Goal: Task Accomplishment & Management: Use online tool/utility

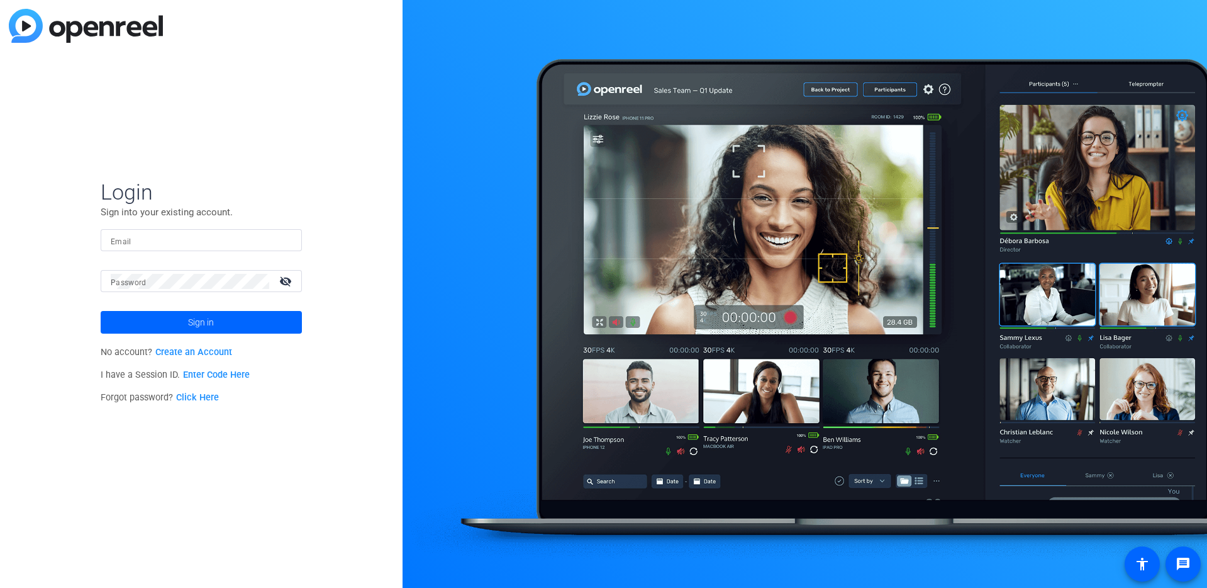
click at [219, 371] on link "Enter Code Here" at bounding box center [216, 374] width 67 height 11
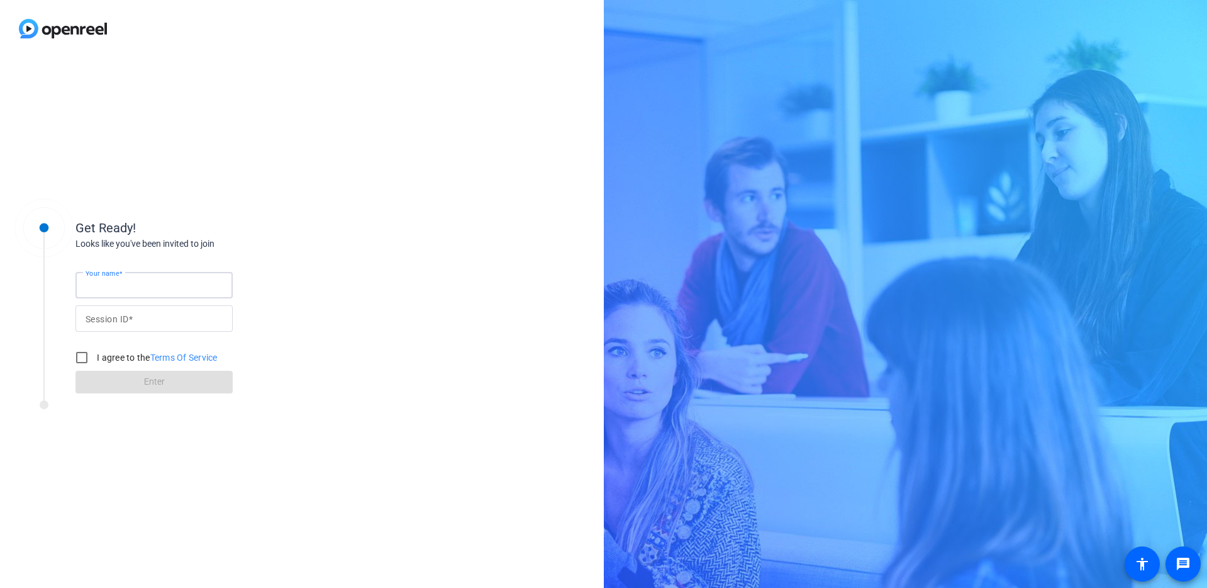
click at [121, 291] on input "Your name" at bounding box center [154, 284] width 137 height 15
type input "[PERSON_NAME]"
click at [120, 323] on mat-label "Session ID" at bounding box center [107, 319] width 43 height 10
click at [120, 323] on input "Session ID" at bounding box center [154, 318] width 137 height 15
paste input "nSPx"
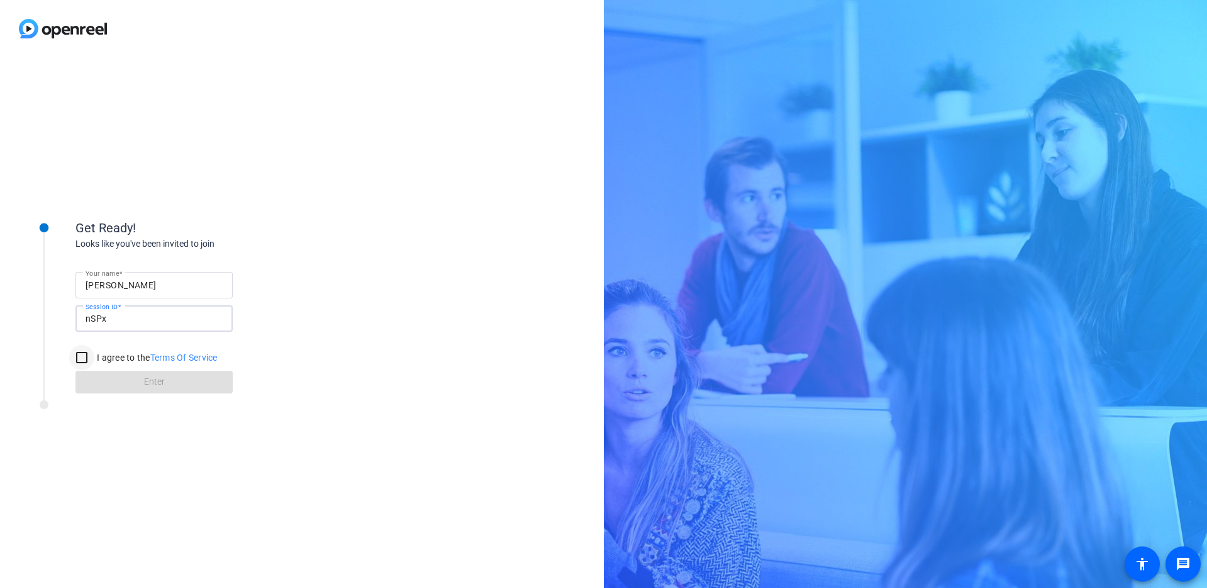
type input "nSPx"
click at [84, 354] on input "I agree to the Terms Of Service" at bounding box center [81, 357] width 25 height 25
checkbox input "true"
click at [123, 379] on span at bounding box center [154, 382] width 157 height 30
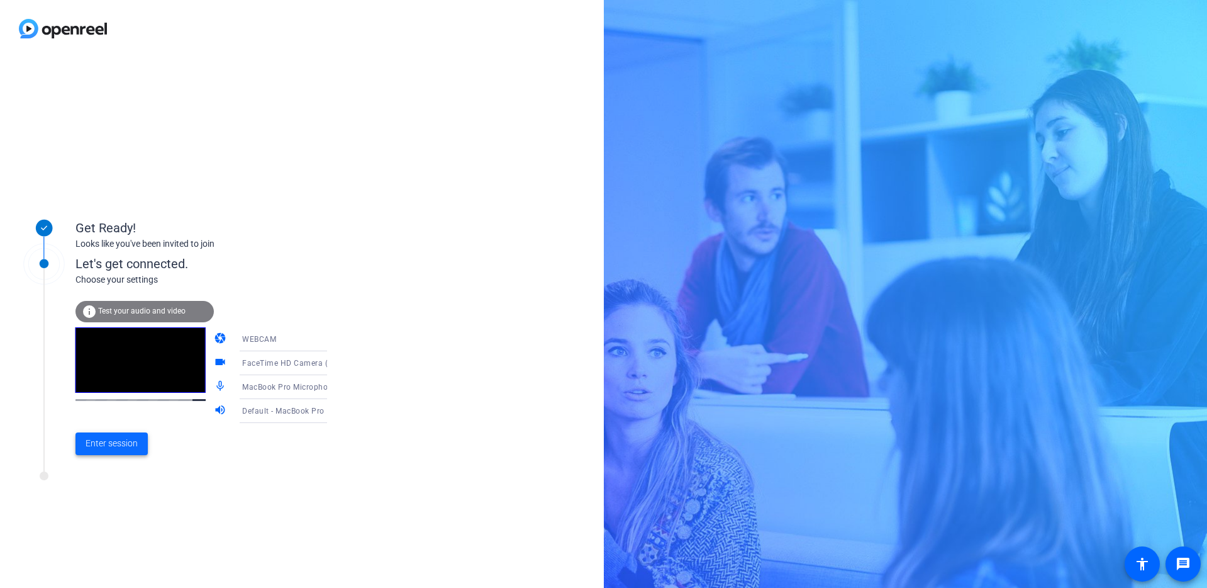
click at [132, 450] on span "Enter session" at bounding box center [112, 443] width 52 height 13
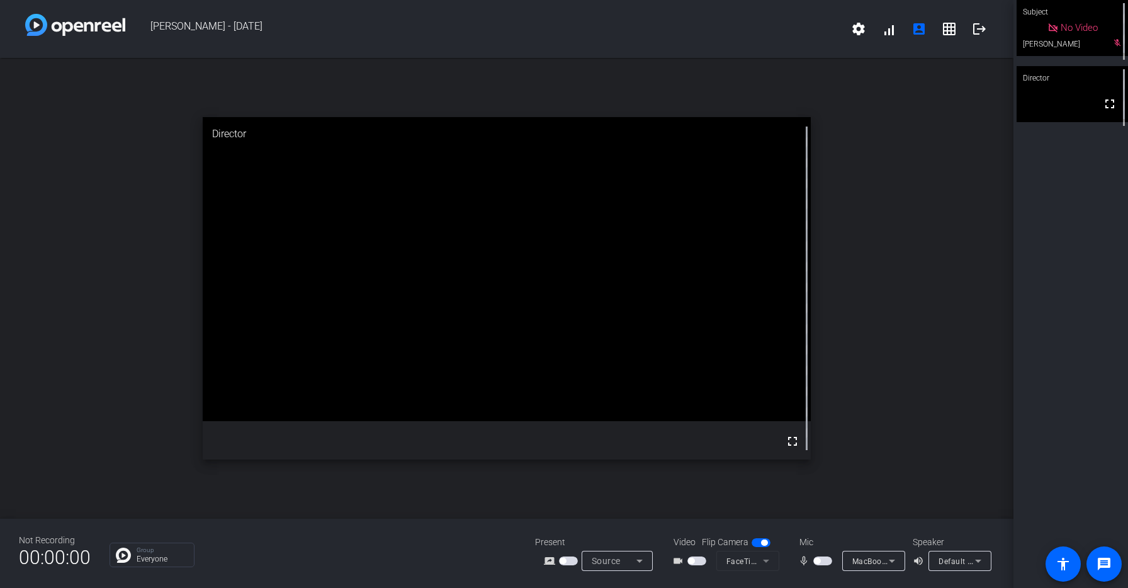
click at [693, 563] on span "button" at bounding box center [696, 560] width 19 height 9
click at [819, 563] on span "button" at bounding box center [817, 560] width 6 height 6
click at [1022, 401] on div "Subject fullscreen [PERSON_NAME] Director fullscreen" at bounding box center [1070, 294] width 115 height 588
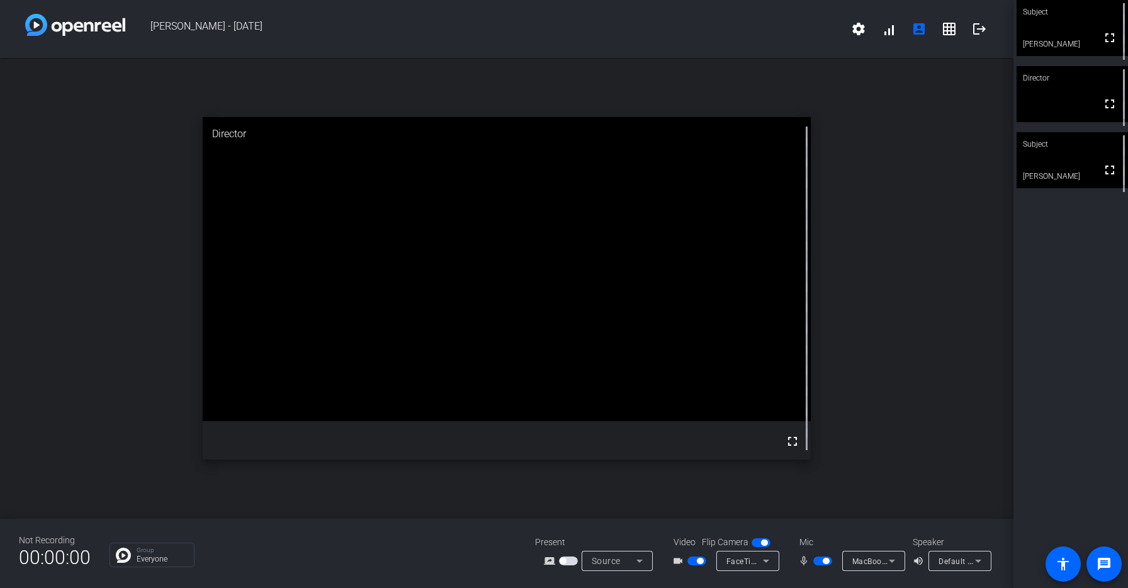
click at [1078, 154] on div "Subject" at bounding box center [1071, 144] width 111 height 24
click at [874, 433] on div "open_in_new Subject fullscreen [PERSON_NAME]" at bounding box center [506, 288] width 1013 height 461
click at [164, 225] on div "open_in_new Subject fullscreen [PERSON_NAME]" at bounding box center [506, 288] width 1013 height 461
click at [927, 338] on div "open_in_new Subject fullscreen [PERSON_NAME]" at bounding box center [506, 288] width 1013 height 461
click at [905, 308] on div "open_in_new Subject fullscreen [PERSON_NAME]" at bounding box center [506, 288] width 1013 height 461
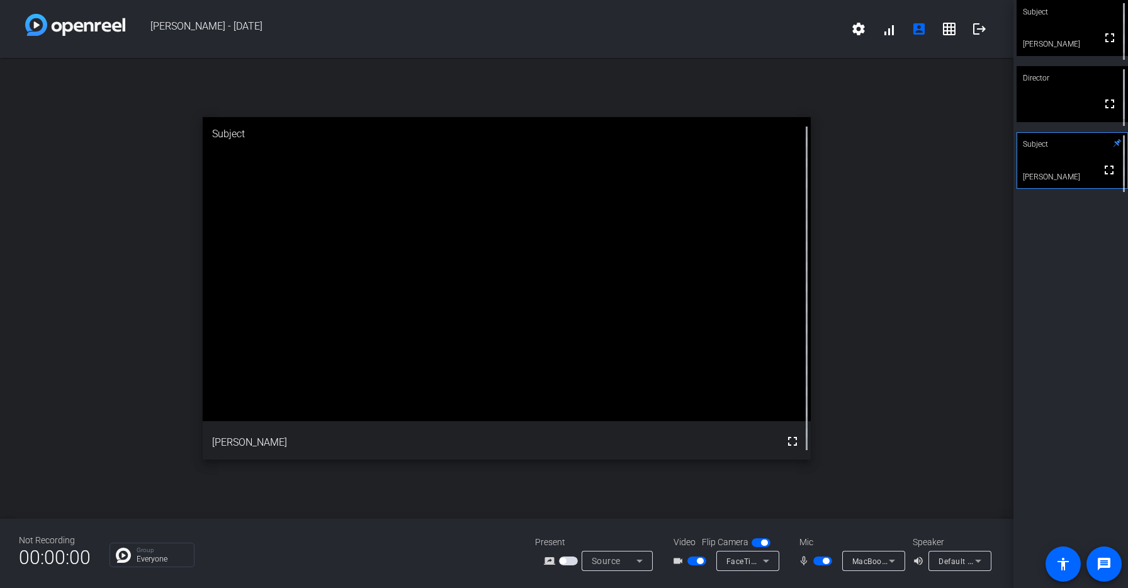
click at [172, 226] on div "open_in_new Subject fullscreen [PERSON_NAME]" at bounding box center [506, 288] width 1013 height 461
click at [513, 530] on div "Not Recording 00:00:00 Group Everyone Present screen_share_outline Source Video…" at bounding box center [506, 552] width 1013 height 69
click at [963, 199] on div "open_in_new Subject fullscreen [PERSON_NAME]" at bounding box center [506, 288] width 1013 height 461
click at [384, 543] on div "Group Everyone" at bounding box center [312, 554] width 406 height 25
click at [965, 208] on div "open_in_new Subject fullscreen [PERSON_NAME]" at bounding box center [506, 288] width 1013 height 461
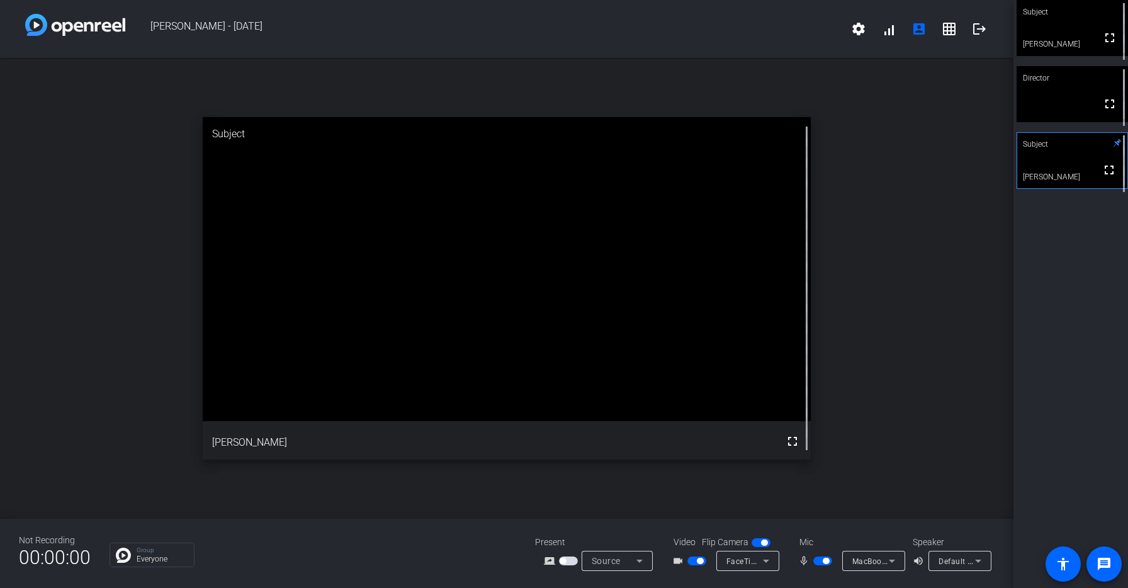
click at [438, 546] on div "Group Everyone" at bounding box center [312, 554] width 406 height 25
click at [918, 118] on div "open_in_new Subject fullscreen [PERSON_NAME]" at bounding box center [506, 288] width 1013 height 461
click at [694, 562] on span "button" at bounding box center [696, 560] width 19 height 9
click at [822, 563] on span "button" at bounding box center [822, 560] width 19 height 9
click at [897, 432] on div "open_in_new Subject fullscreen [PERSON_NAME]" at bounding box center [506, 288] width 1013 height 461
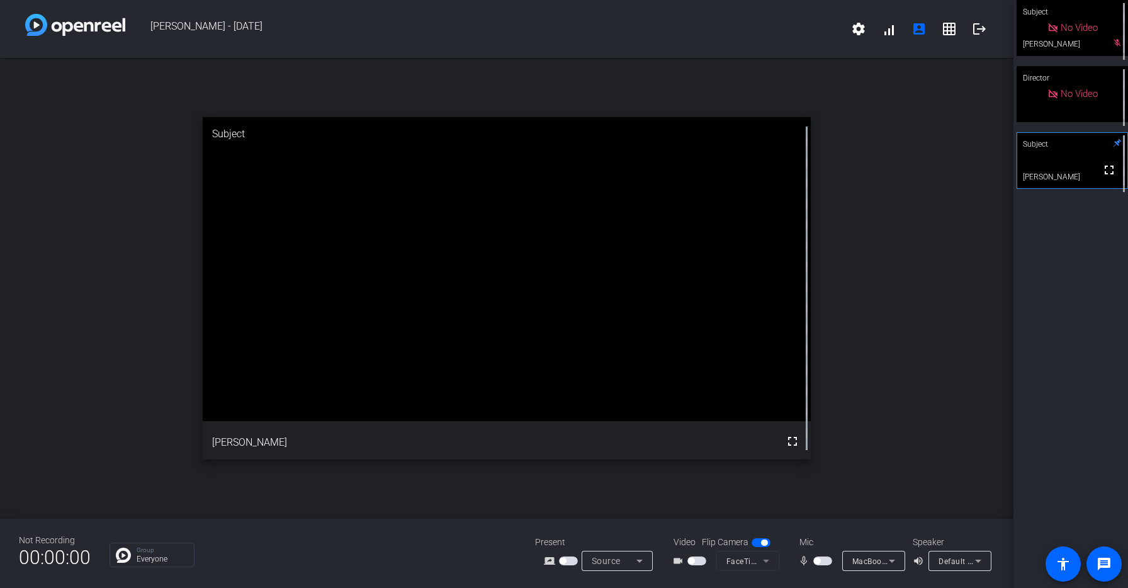
click at [978, 289] on div "open_in_new Subject fullscreen [PERSON_NAME]" at bounding box center [506, 288] width 1013 height 461
click at [827, 557] on span "button" at bounding box center [822, 560] width 19 height 9
click at [879, 462] on div "open_in_new Subject fullscreen [PERSON_NAME]" at bounding box center [506, 288] width 1013 height 461
click at [96, 375] on div "open_in_new Subject fullscreen [PERSON_NAME]" at bounding box center [506, 288] width 1013 height 461
click at [1009, 379] on div "open_in_new Subject fullscreen [PERSON_NAME]" at bounding box center [506, 288] width 1013 height 461
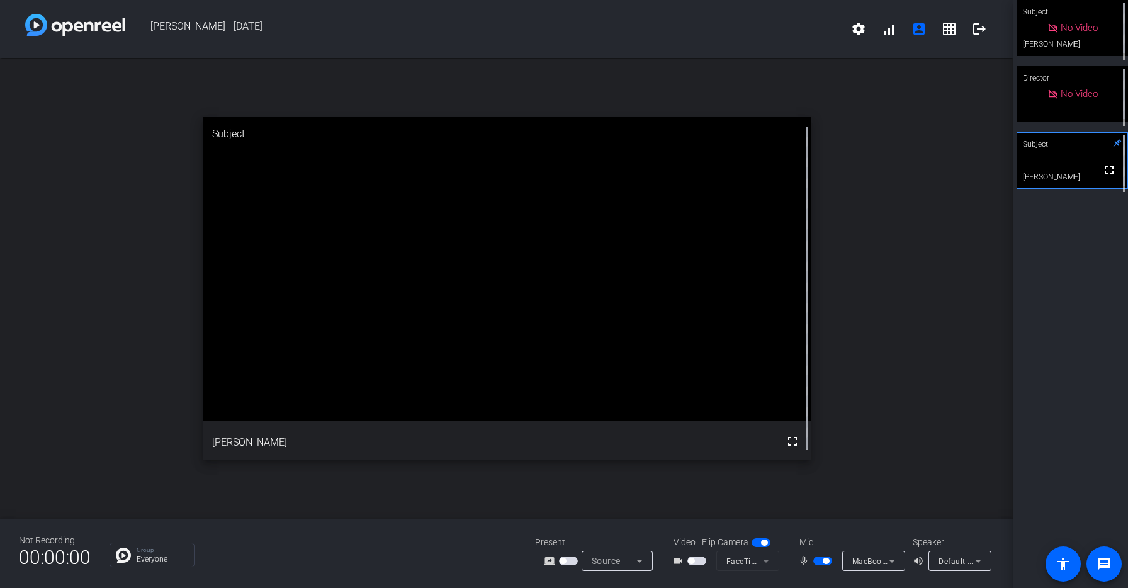
click at [828, 561] on span "button" at bounding box center [825, 560] width 6 height 6
click at [977, 31] on mat-icon "logout" at bounding box center [978, 28] width 15 height 15
